Goal: Task Accomplishment & Management: Use online tool/utility

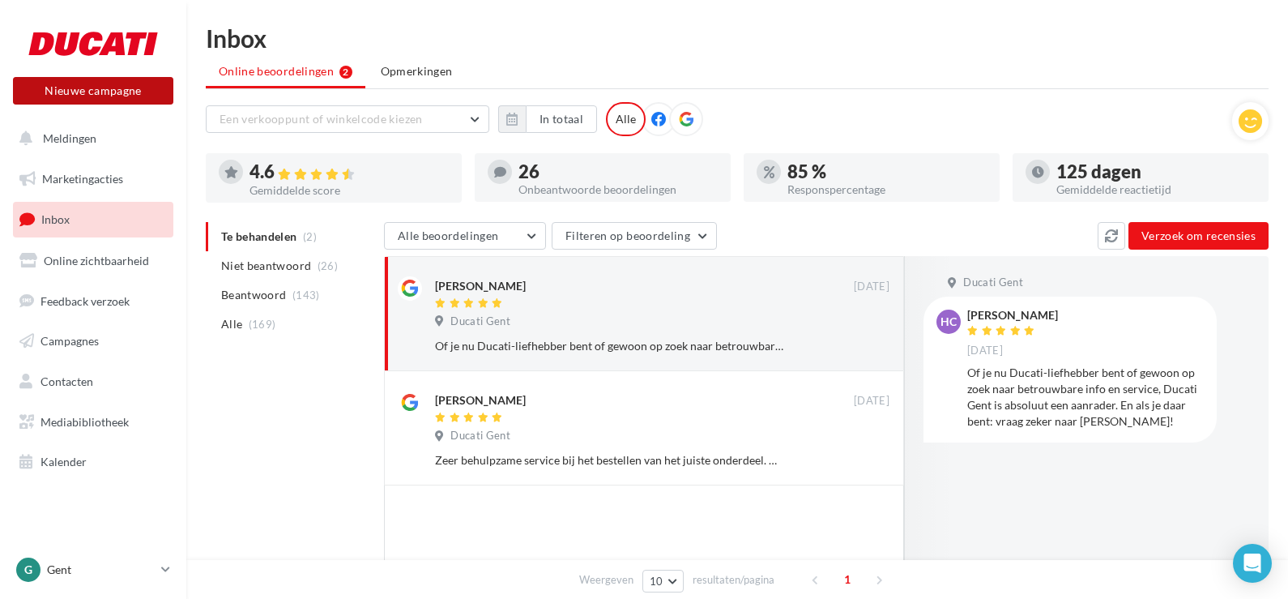
click at [62, 95] on button "Nieuwe campagne" at bounding box center [93, 91] width 160 height 28
click at [62, 95] on div at bounding box center [644, 275] width 1288 height 599
click at [84, 86] on button "Nieuwe campagne" at bounding box center [93, 91] width 160 height 28
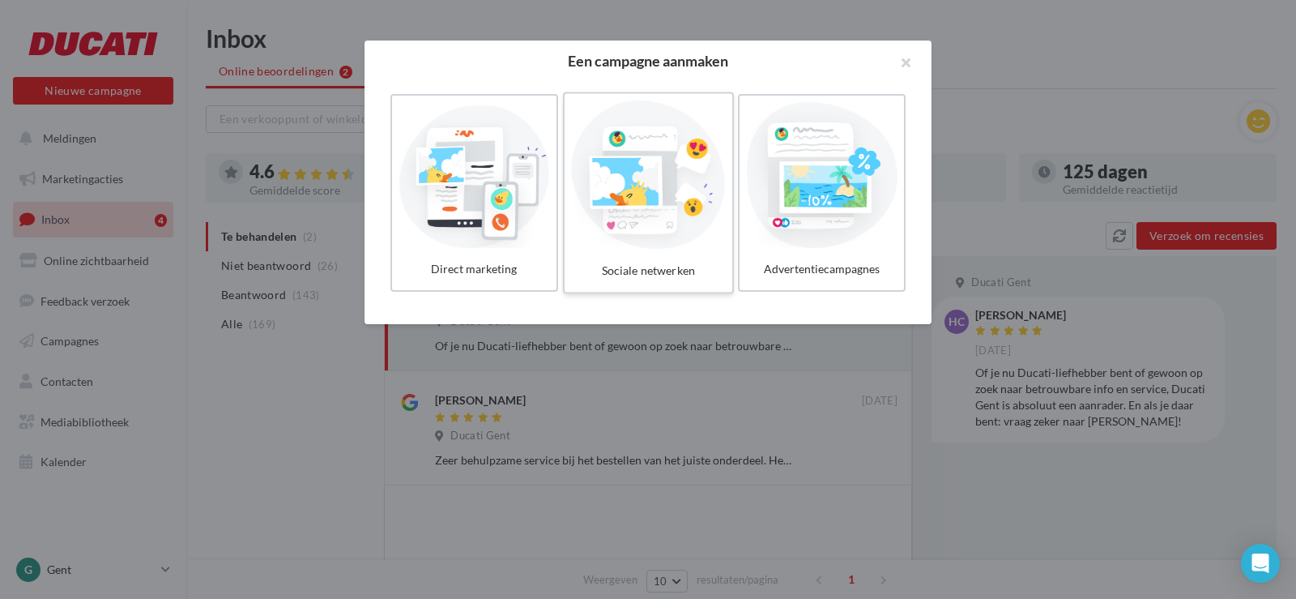
click at [660, 167] on div at bounding box center [648, 174] width 154 height 149
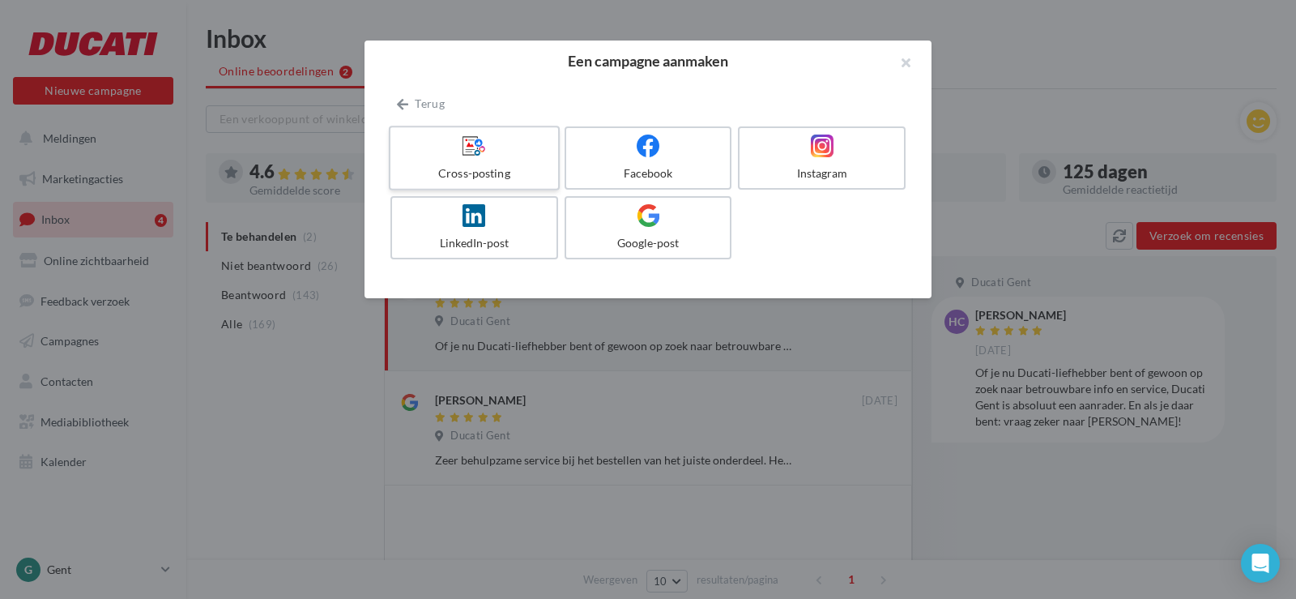
click at [521, 156] on div at bounding box center [474, 146] width 154 height 25
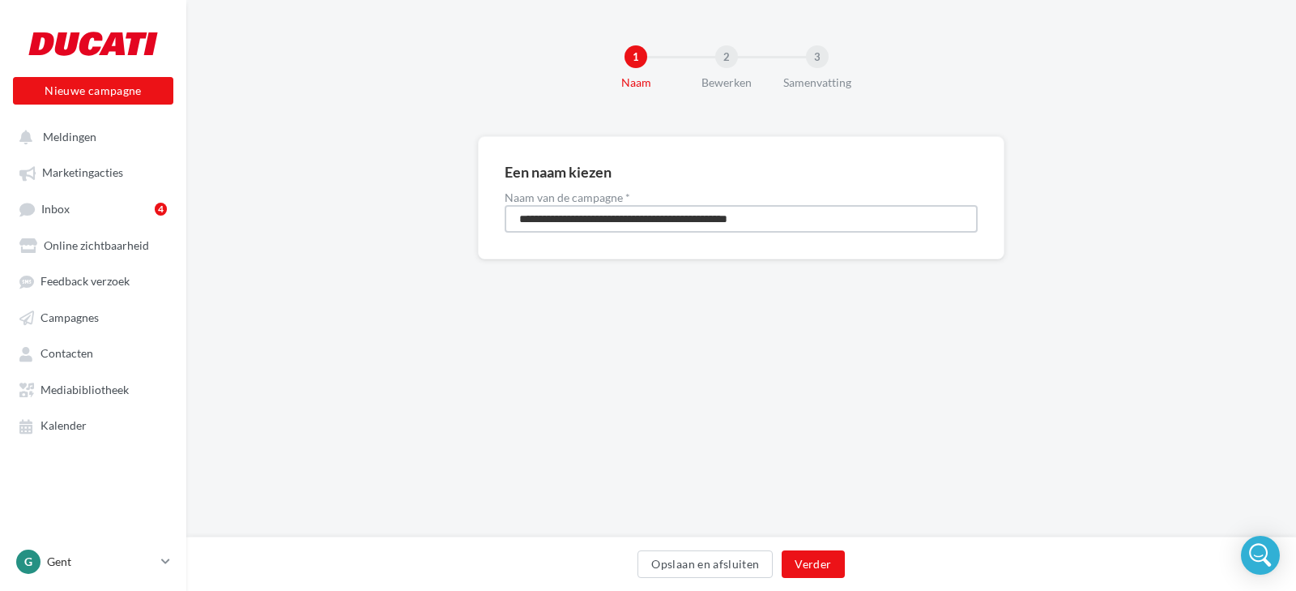
drag, startPoint x: 818, startPoint y: 219, endPoint x: 455, endPoint y: 208, distance: 363.1
click at [455, 208] on div "**********" at bounding box center [741, 223] width 1110 height 175
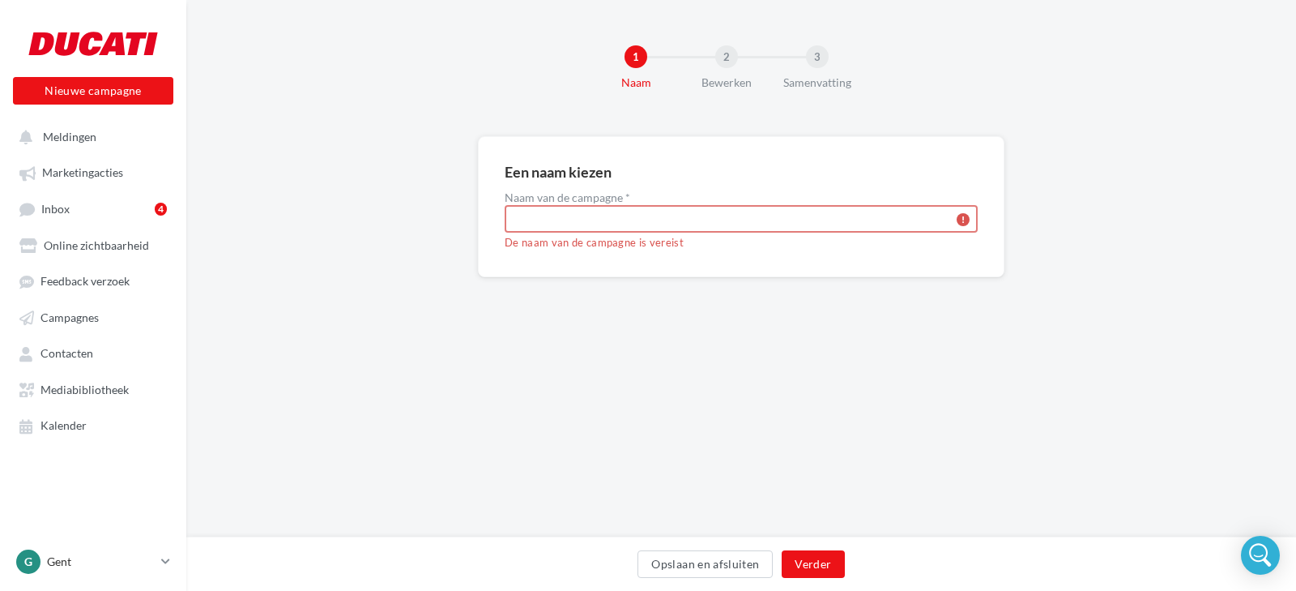
click at [525, 214] on input "Naam van de campagne *" at bounding box center [741, 219] width 473 height 28
click at [527, 219] on input "Naam van de campagne *" at bounding box center [741, 219] width 473 height 28
